Goal: Task Accomplishment & Management: Use online tool/utility

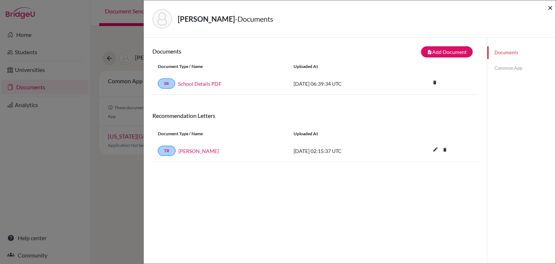
click at [550, 10] on span "×" at bounding box center [550, 7] width 5 height 11
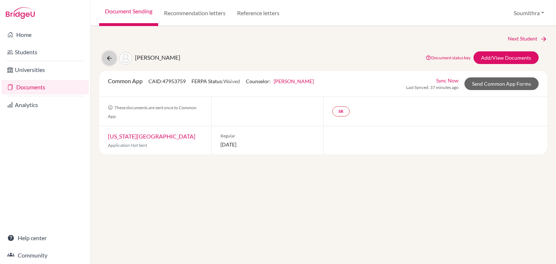
click at [109, 61] on icon at bounding box center [109, 58] width 7 height 7
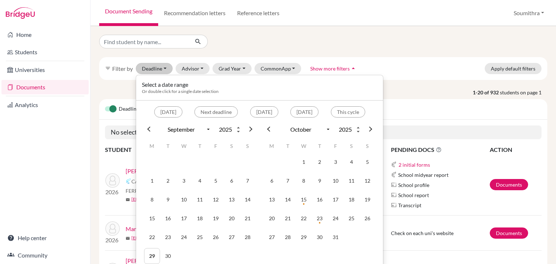
select select "9"
select select "10"
click at [154, 42] on input "Find student by name..." at bounding box center [144, 42] width 90 height 14
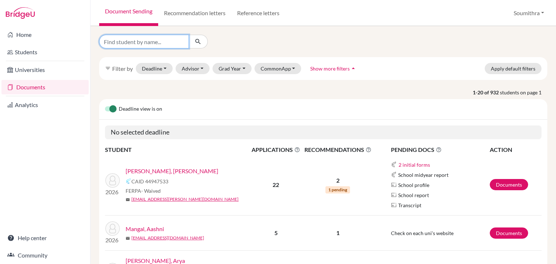
type input "u"
type input "yashraj"
click at [202, 42] on button "submit" at bounding box center [198, 42] width 19 height 14
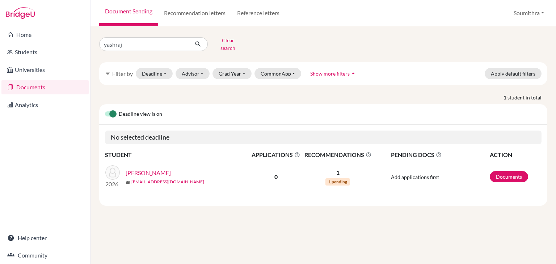
click at [145, 169] on link "Singh, Yashraj" at bounding box center [148, 173] width 45 height 9
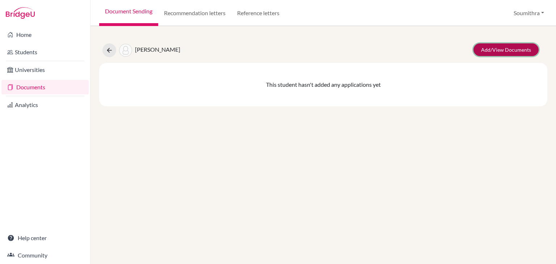
click at [513, 50] on link "Add/View Documents" at bounding box center [506, 49] width 65 height 13
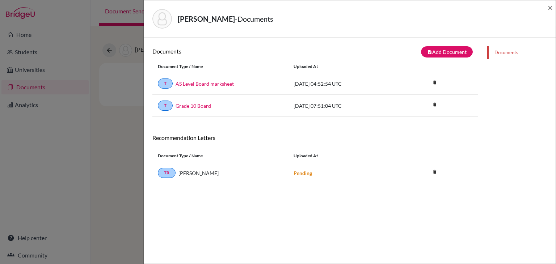
click at [555, 7] on div "Singh, Yashraj - Documents ×" at bounding box center [350, 18] width 412 height 37
click at [553, 8] on span "×" at bounding box center [550, 7] width 5 height 11
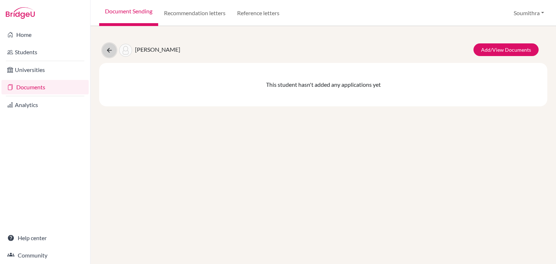
click at [113, 50] on icon at bounding box center [109, 50] width 7 height 7
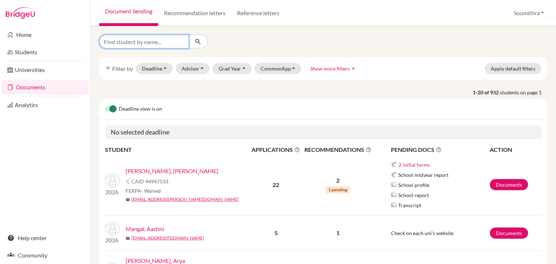
click at [136, 43] on input "Find student by name..." at bounding box center [144, 42] width 90 height 14
type input "yash"
click at [199, 45] on icon "submit" at bounding box center [198, 41] width 7 height 7
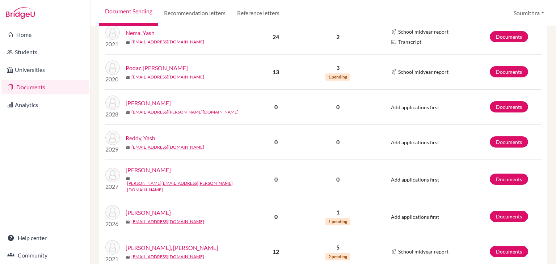
scroll to position [183, 0]
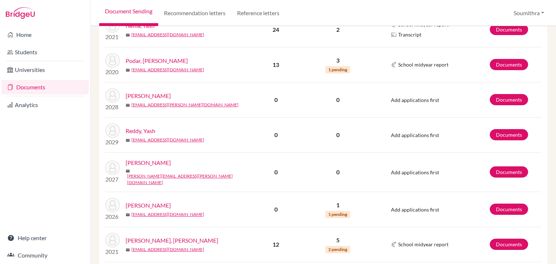
click at [153, 201] on link "Singh, Yashraj" at bounding box center [148, 205] width 45 height 9
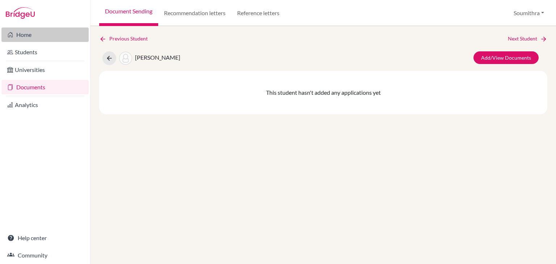
click at [42, 37] on link "Home" at bounding box center [44, 35] width 87 height 14
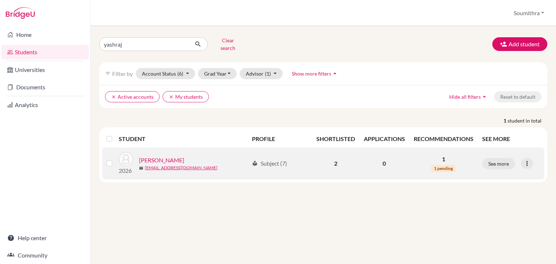
click at [170, 156] on link "[PERSON_NAME]" at bounding box center [161, 160] width 45 height 9
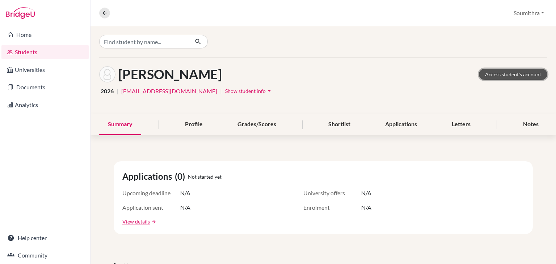
click at [510, 75] on link "Access student's account" at bounding box center [513, 74] width 68 height 11
click at [540, 15] on button "Soumithra" at bounding box center [529, 13] width 37 height 14
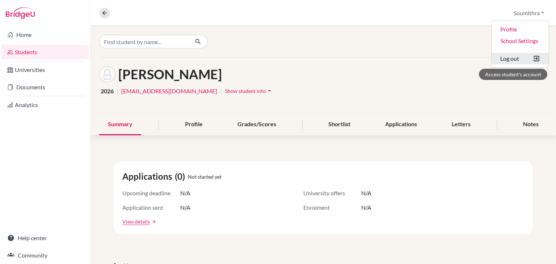
click at [525, 57] on button "Log out" at bounding box center [520, 59] width 57 height 12
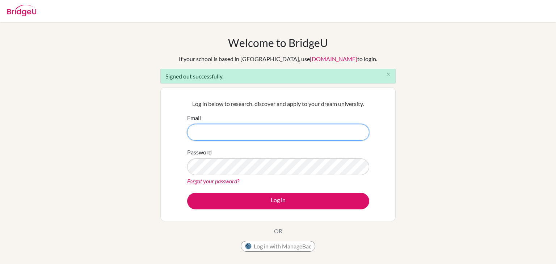
paste input "[EMAIL_ADDRESS][DOMAIN_NAME]"
type input "[EMAIL_ADDRESS][DOMAIN_NAME]"
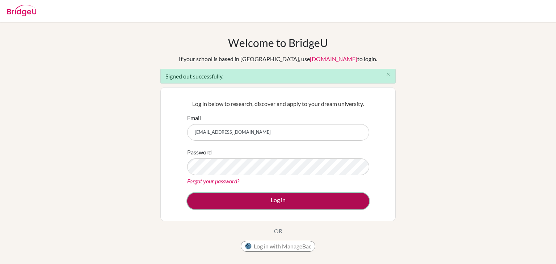
click at [275, 200] on button "Log in" at bounding box center [278, 201] width 182 height 17
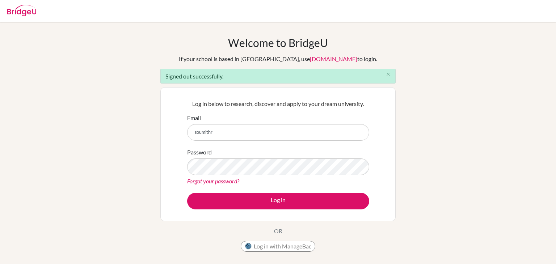
type input "[EMAIL_ADDRESS][DOMAIN_NAME]"
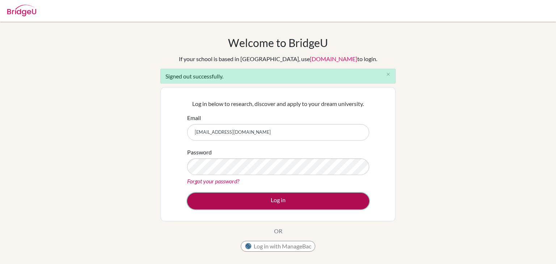
click at [293, 201] on button "Log in" at bounding box center [278, 201] width 182 height 17
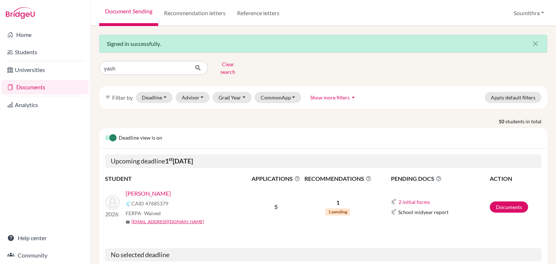
click at [154, 189] on link "[PERSON_NAME]" at bounding box center [148, 193] width 45 height 9
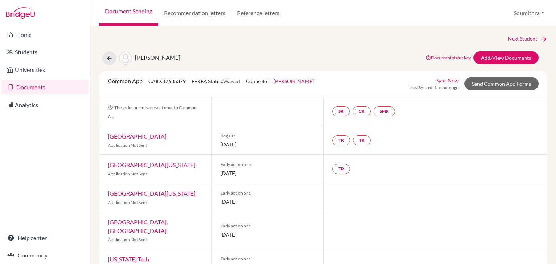
scroll to position [13, 0]
